Goal: Information Seeking & Learning: Learn about a topic

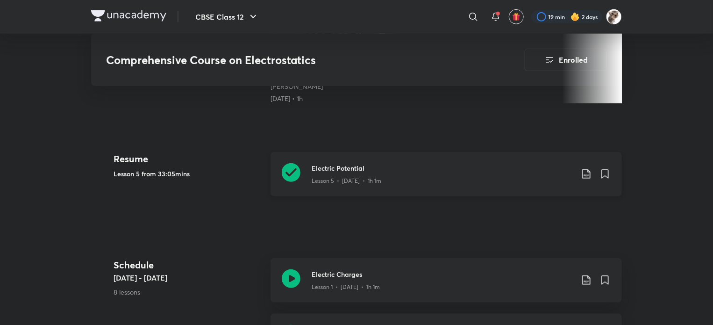
click at [297, 177] on icon at bounding box center [291, 172] width 19 height 19
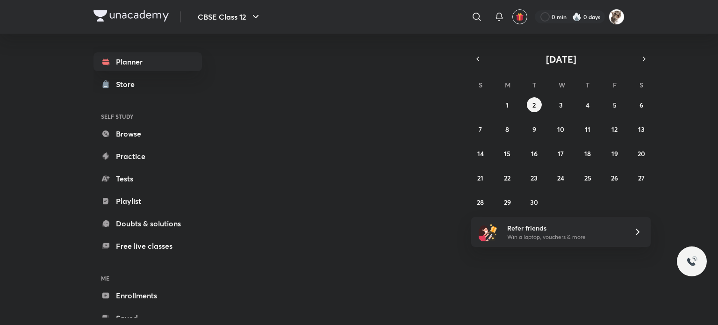
click at [615, 20] on img at bounding box center [617, 17] width 16 height 16
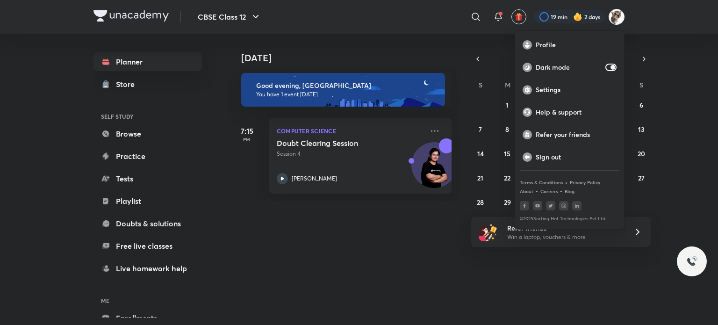
click at [586, 14] on div at bounding box center [359, 162] width 718 height 325
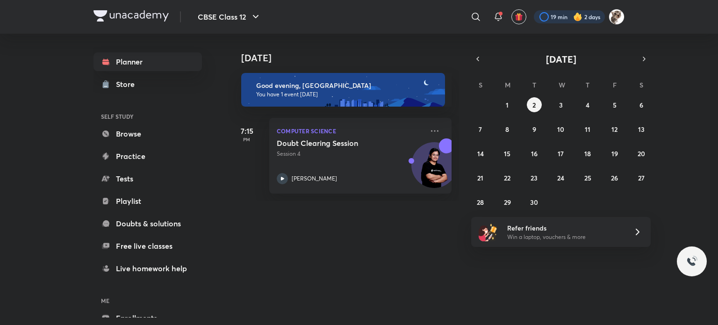
click at [567, 17] on div at bounding box center [569, 16] width 71 height 13
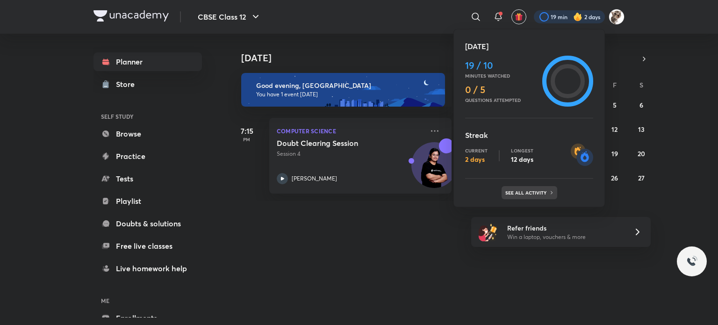
click at [527, 194] on p "See all activity" at bounding box center [526, 193] width 43 height 6
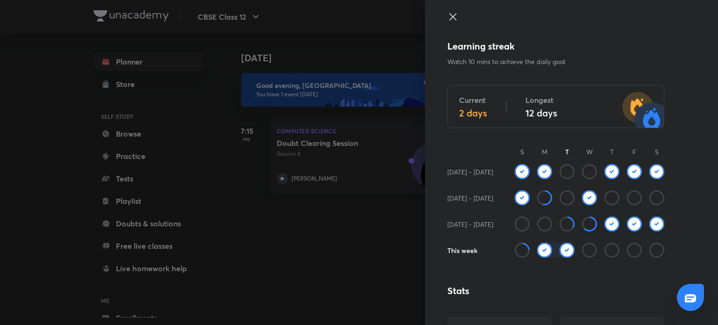
click at [228, 78] on div at bounding box center [359, 162] width 718 height 325
